Goal: Task Accomplishment & Management: Use online tool/utility

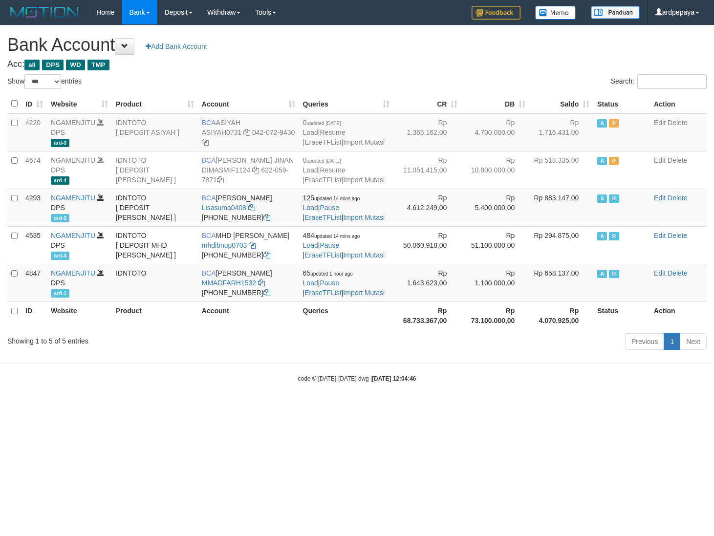
select select "***"
click at [10, 407] on html "Toggle navigation Home Bank Account List Load By Website Group [ITOTO] NGAMENJI…" at bounding box center [357, 203] width 714 height 407
drag, startPoint x: 275, startPoint y: 445, endPoint x: 350, endPoint y: 430, distance: 76.4
click at [275, 407] on html "Toggle navigation Home Bank Account List Load By Website Group [ITOTO] NGAMENJI…" at bounding box center [357, 203] width 714 height 407
click at [663, 407] on body "Toggle navigation Home Bank Account List Load By Website Group [ITOTO] NGAMENJI…" at bounding box center [357, 203] width 714 height 407
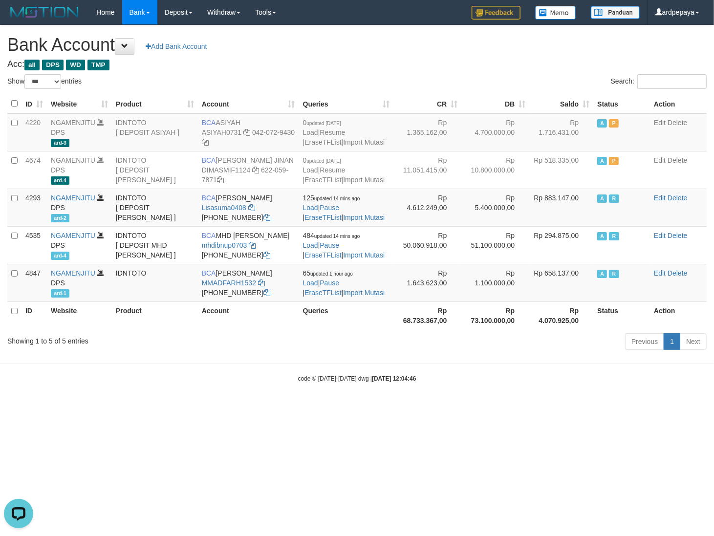
click at [197, 407] on body "Toggle navigation Home Bank Account List Load By Website Group [ITOTO] NGAMENJI…" at bounding box center [357, 203] width 714 height 407
click at [11, 407] on html "Toggle navigation Home Bank Account List Load By Website Group [ITOTO] NGAMENJI…" at bounding box center [357, 203] width 714 height 407
click at [10, 407] on html "Toggle navigation Home Bank Account List Load By Website Group [ITOTO] NGAMENJI…" at bounding box center [357, 203] width 714 height 407
click at [633, 407] on body "Toggle navigation Home Bank Account List Load By Website Group [ITOTO] NGAMENJI…" at bounding box center [357, 203] width 714 height 407
click at [9, 407] on html "Toggle navigation Home Bank Account List Load By Website Group [ITOTO] NGAMENJI…" at bounding box center [357, 203] width 714 height 407
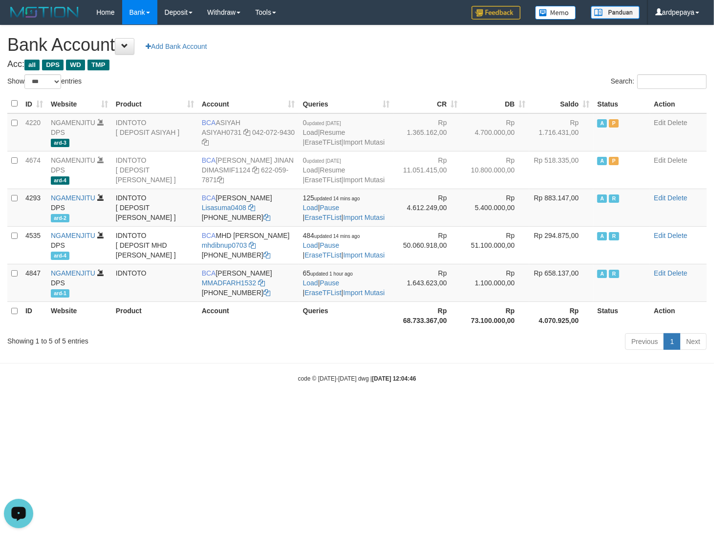
click at [18, 407] on html "Toggle navigation Home Bank Account List Load By Website Group [ITOTO] NGAMENJI…" at bounding box center [357, 203] width 714 height 407
click at [487, 407] on html "Toggle navigation Home Bank Account List Load By Website Group [ITOTO] NGAMENJI…" at bounding box center [357, 203] width 714 height 407
click at [10, 407] on html "Toggle navigation Home Bank Account List Load By Website Group [ITOTO] NGAMENJI…" at bounding box center [357, 203] width 714 height 407
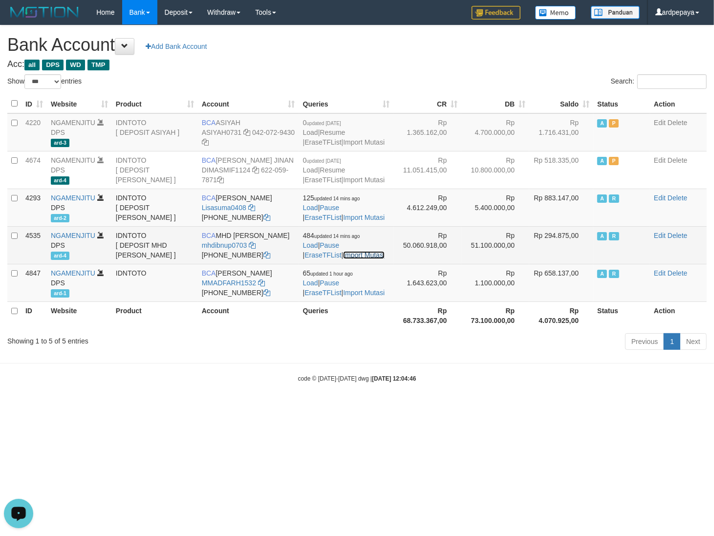
click at [343, 259] on link "Import Mutasi" at bounding box center [364, 255] width 42 height 8
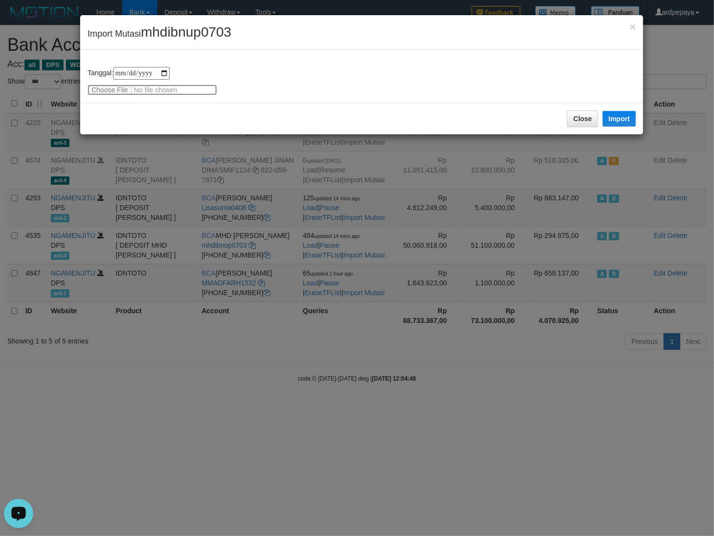
click at [104, 88] on input "file" at bounding box center [151, 90] width 129 height 11
click at [629, 112] on button "Import" at bounding box center [618, 119] width 33 height 16
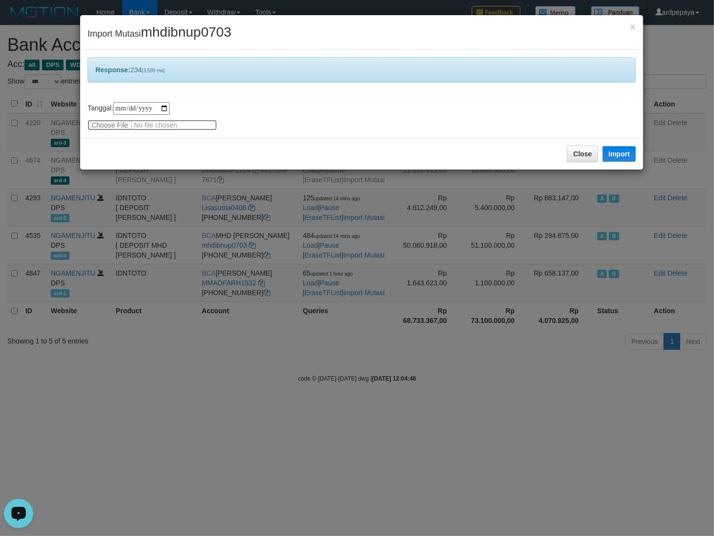
click at [106, 126] on input "file" at bounding box center [151, 125] width 129 height 11
type input "**********"
click at [618, 159] on button "Import" at bounding box center [618, 154] width 33 height 16
click at [582, 160] on button "Close" at bounding box center [582, 154] width 31 height 17
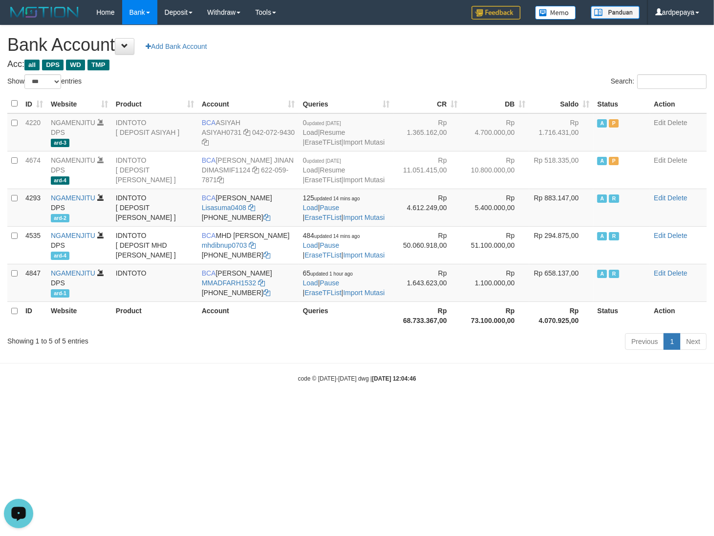
click at [445, 407] on html "Toggle navigation Home Bank Account List Load By Website Group [ITOTO] NGAMENJI…" at bounding box center [357, 203] width 714 height 407
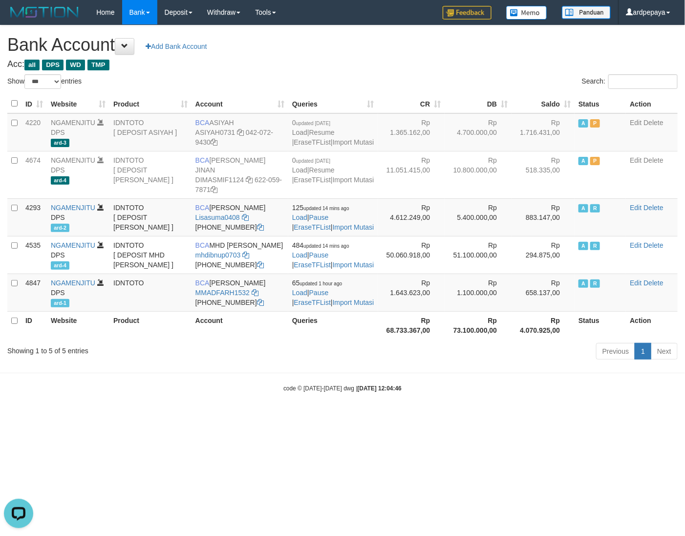
click at [535, 417] on html "Toggle navigation Home Bank Account List Load By Website Group [ITOTO] NGAMENJI…" at bounding box center [342, 208] width 685 height 417
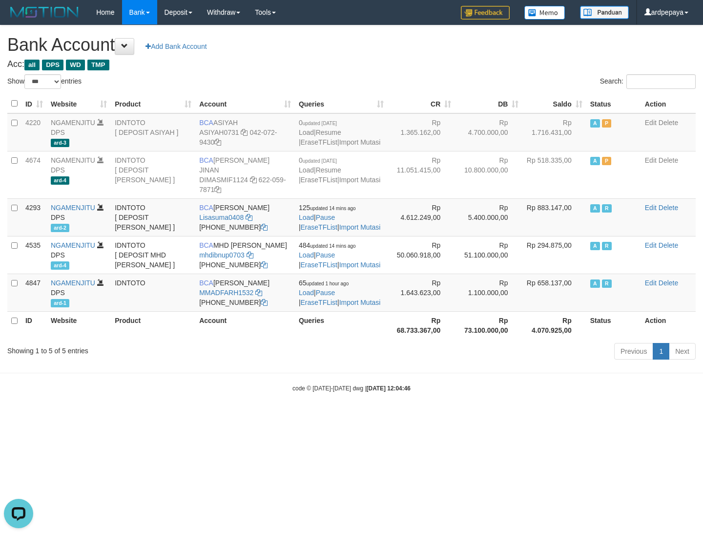
click at [252, 417] on html "Toggle navigation Home Bank Account List Load By Website Group [ITOTO] NGAMENJI…" at bounding box center [351, 208] width 703 height 417
click at [616, 417] on html "Toggle navigation Home Bank Account List Load By Website Group [ITOTO] NGAMENJI…" at bounding box center [352, 208] width 704 height 417
click at [157, 417] on html "Toggle navigation Home Bank Account List Load By Website Group [ITOTO] NGAMENJI…" at bounding box center [352, 208] width 704 height 417
click at [9, 417] on html "Toggle navigation Home Bank Account List Load By Website Group [ITOTO] NGAMENJI…" at bounding box center [352, 208] width 704 height 417
click at [7, 417] on html "Toggle navigation Home Bank Account List Load By Website Group [ITOTO] NGAMENJI…" at bounding box center [352, 208] width 704 height 417
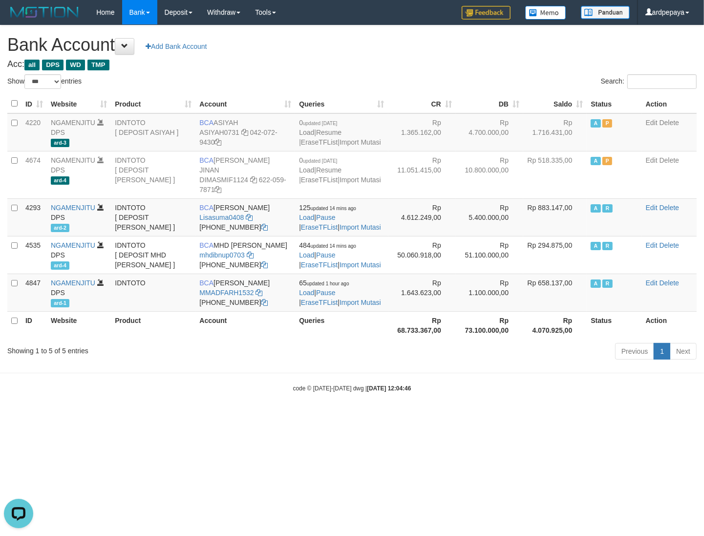
click at [16, 417] on html "Toggle navigation Home Bank Account List Load By Website Group [ITOTO] NGAMENJI…" at bounding box center [352, 208] width 704 height 417
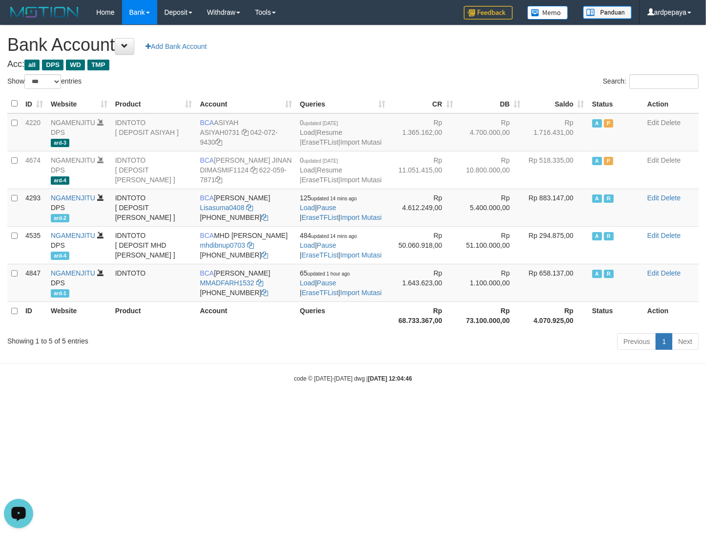
click at [10, 407] on html "Toggle navigation Home Bank Account List Load By Website Group [ITOTO] NGAMENJI…" at bounding box center [353, 203] width 706 height 407
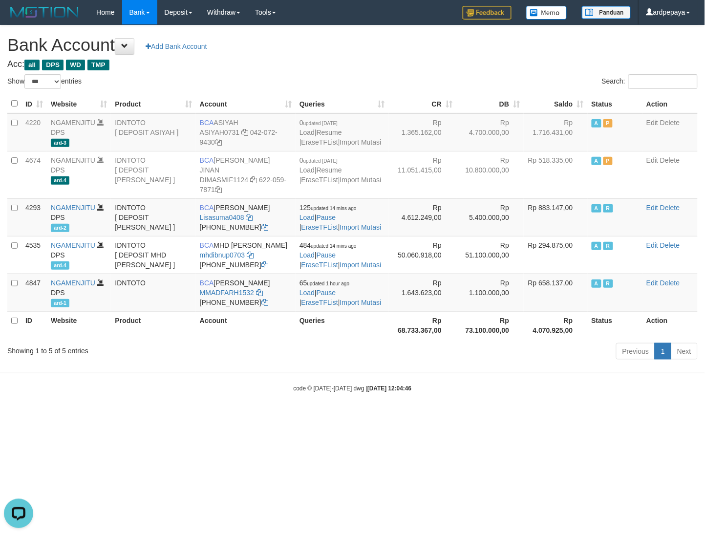
click at [206, 417] on html "Toggle navigation Home Bank Account List Load By Website Group [ITOTO] NGAMENJI…" at bounding box center [352, 208] width 705 height 417
click at [76, 417] on body "Toggle navigation Home Bank Account List Load By Website Group [ITOTO] NGAMENJI…" at bounding box center [352, 208] width 705 height 417
click at [134, 417] on html "Toggle navigation Home Bank Account List Load By Website Group [ITOTO] NGAMENJI…" at bounding box center [352, 208] width 705 height 417
click at [16, 417] on body "Toggle navigation Home Bank Account List Load By Website Group [ITOTO] NGAMENJI…" at bounding box center [352, 208] width 704 height 417
click at [655, 417] on body "Toggle navigation Home Bank Account List Load By Website Group [ITOTO] NGAMENJI…" at bounding box center [352, 208] width 704 height 417
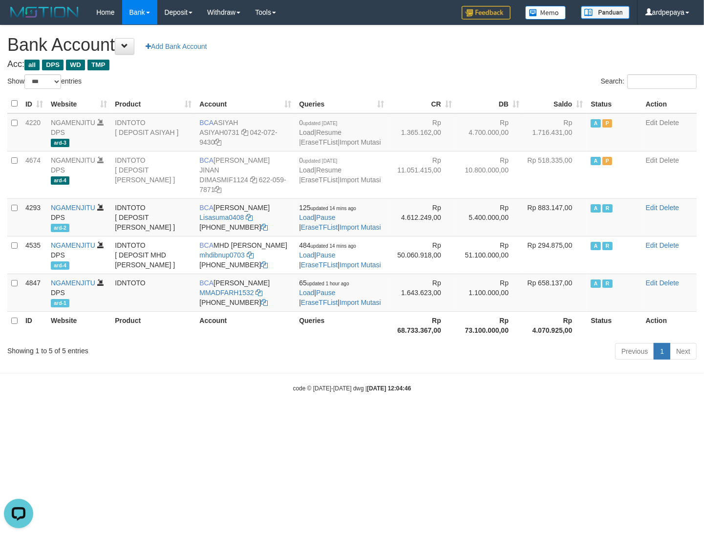
click at [665, 417] on html "Toggle navigation Home Bank Account List Load By Website Group [ITOTO] NGAMENJI…" at bounding box center [352, 208] width 704 height 417
click at [632, 417] on html "Toggle navigation Home Bank Account List Load By Website Group [ITOTO] NGAMENJI…" at bounding box center [352, 208] width 704 height 417
click at [5, 417] on html "Toggle navigation Home Bank Account List Load By Website Group [ITOTO] NGAMENJI…" at bounding box center [352, 208] width 704 height 417
click at [7, 417] on html "Toggle navigation Home Bank Account List Load By Website Group [ITOTO] NGAMENJI…" at bounding box center [352, 208] width 705 height 417
click at [516, 417] on html "Toggle navigation Home Bank Account List Load By Website Group [ITOTO] NGAMENJI…" at bounding box center [352, 208] width 704 height 417
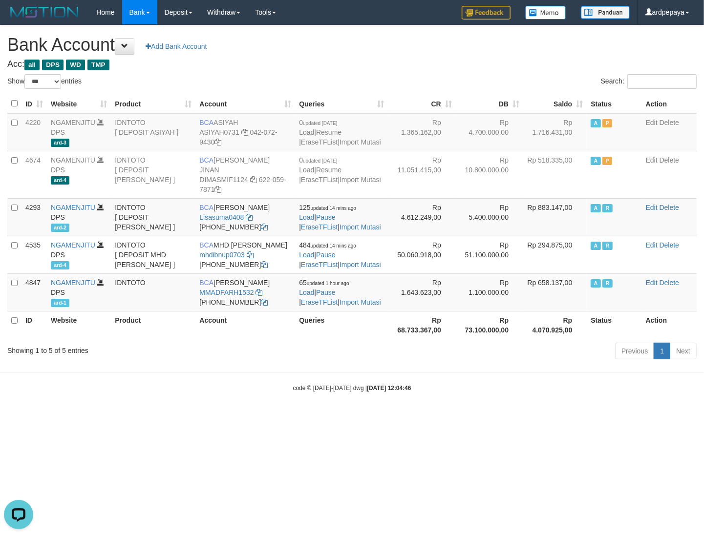
click at [10, 417] on body "Toggle navigation Home Bank Account List Load By Website Group [ITOTO] NGAMENJI…" at bounding box center [352, 208] width 704 height 417
click at [663, 417] on html "Toggle navigation Home Bank Account List Load By Website Group [ITOTO] NGAMENJI…" at bounding box center [352, 208] width 704 height 417
click at [236, 417] on html "Toggle navigation Home Bank Account List Load By Website Group [ITOTO] NGAMENJI…" at bounding box center [352, 208] width 704 height 417
click at [15, 403] on body "Toggle navigation Home Bank Account List Load By Website Group [ITOTO] NGAMENJI…" at bounding box center [352, 208] width 704 height 417
click at [280, 417] on html "Toggle navigation Home Bank Account List Load By Website Group [ITOTO] NGAMENJI…" at bounding box center [352, 208] width 704 height 417
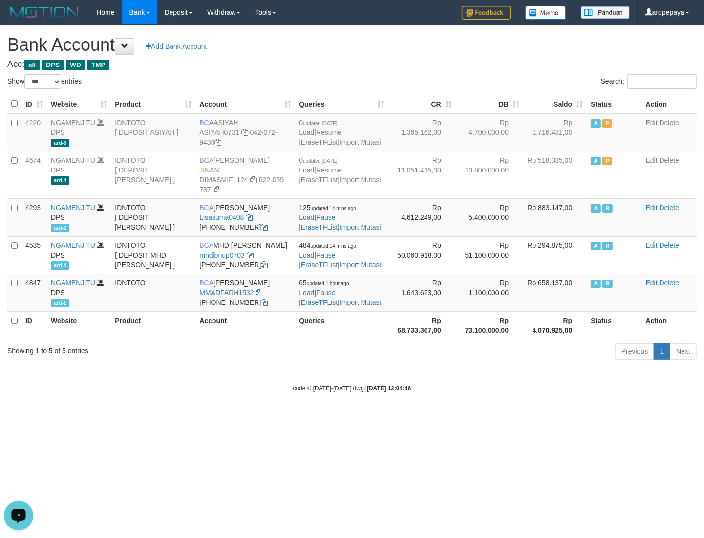
click at [17, 417] on html "Toggle navigation Home Bank Account List Load By Website Group [ITOTO] NGAMENJI…" at bounding box center [352, 208] width 704 height 417
